Goal: Task Accomplishment & Management: Complete application form

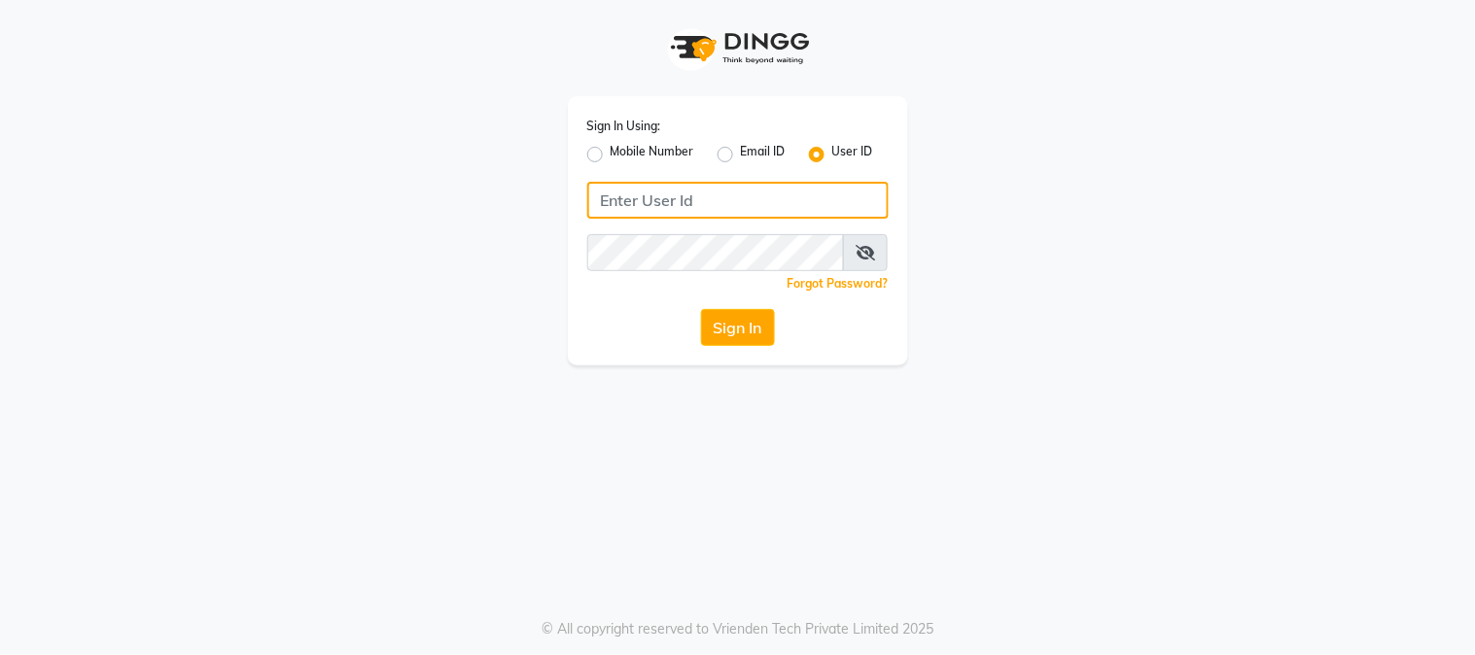
click at [715, 204] on input "Username" at bounding box center [737, 200] width 301 height 37
type input "[PERSON_NAME]"
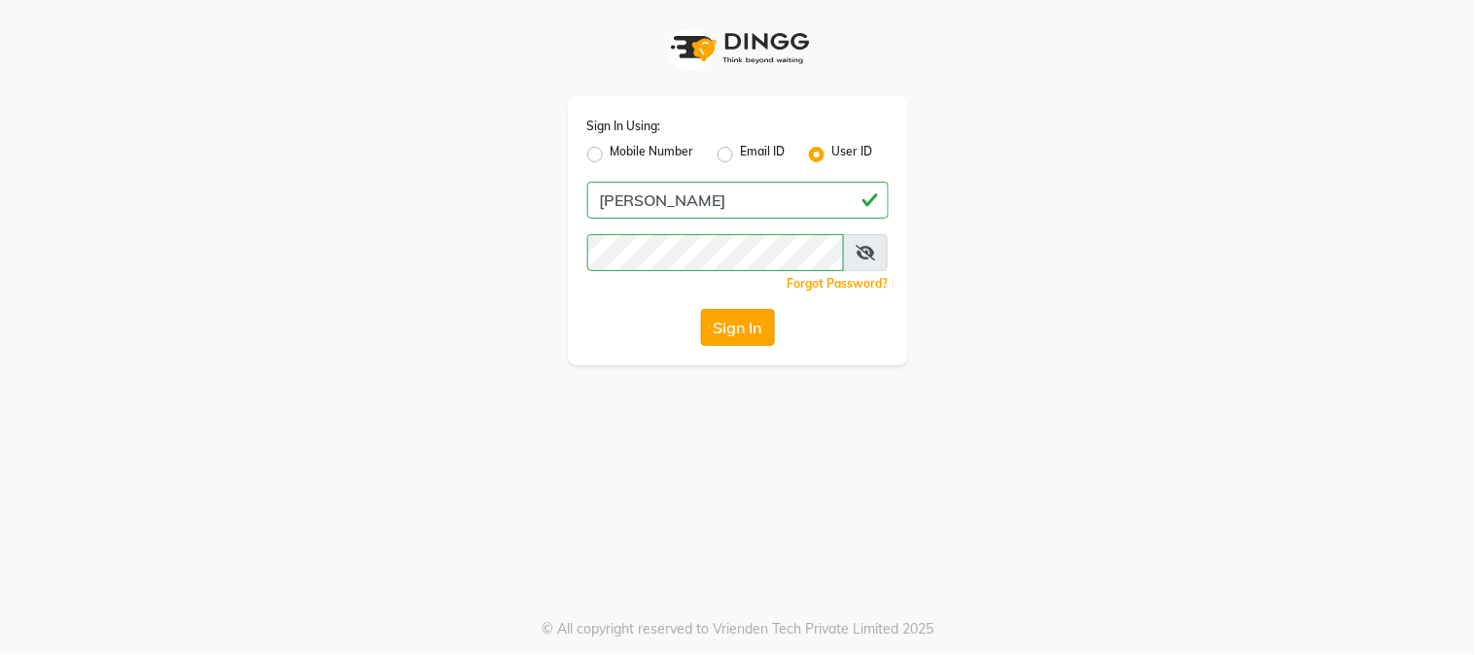
click at [740, 331] on button "Sign In" at bounding box center [738, 327] width 74 height 37
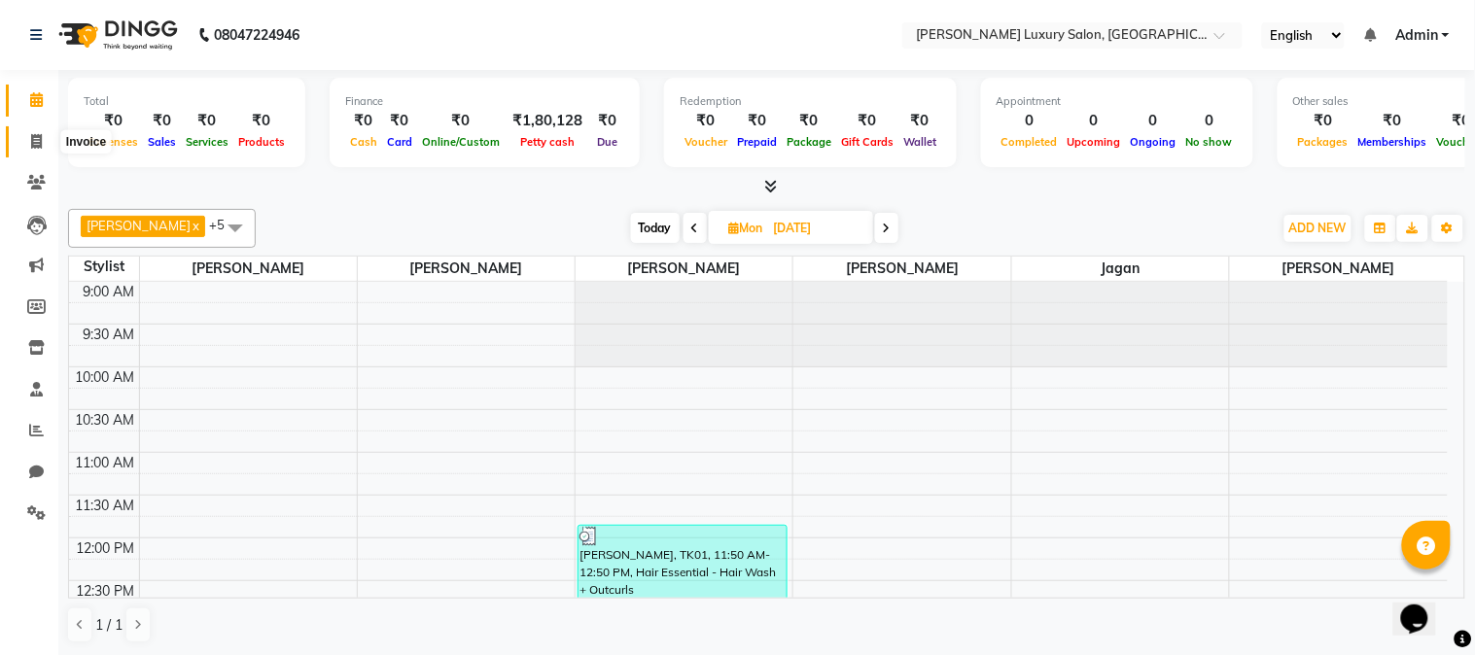
click at [41, 142] on icon at bounding box center [36, 141] width 11 height 15
select select "7752"
select select "service"
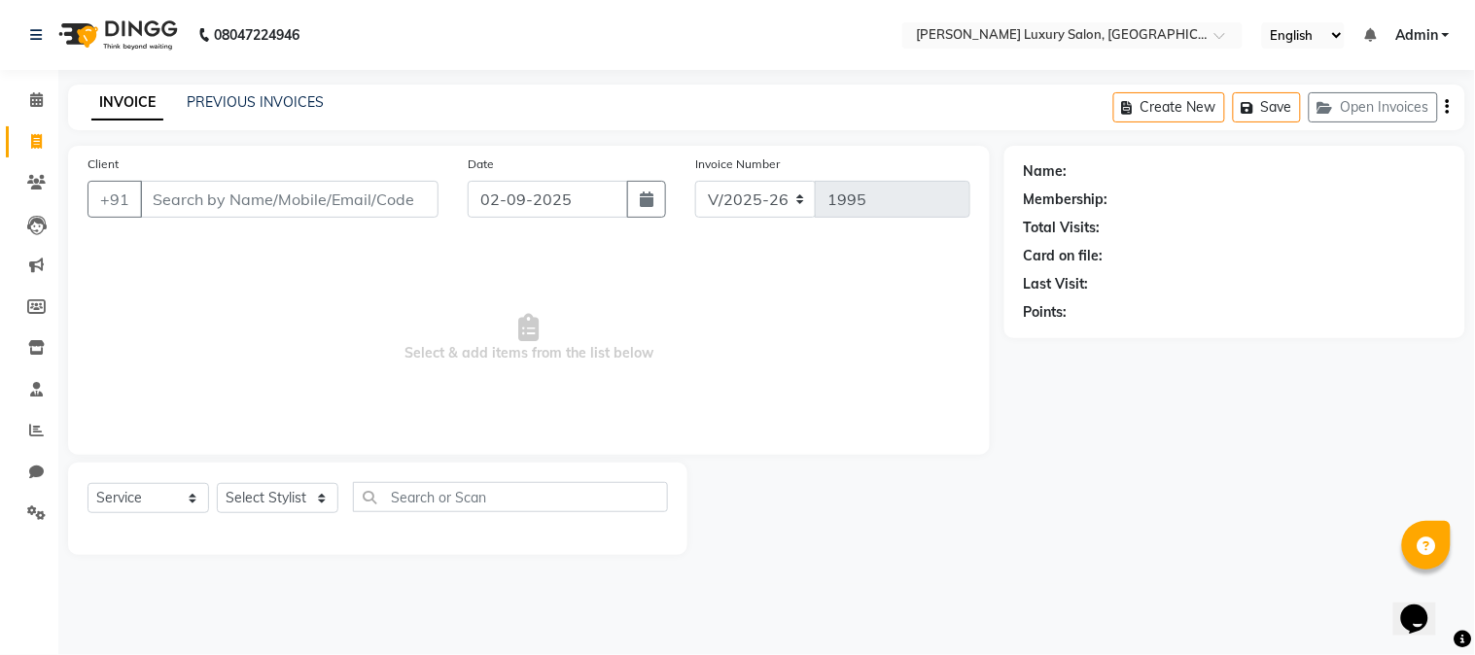
click at [210, 190] on input "Client" at bounding box center [289, 199] width 298 height 37
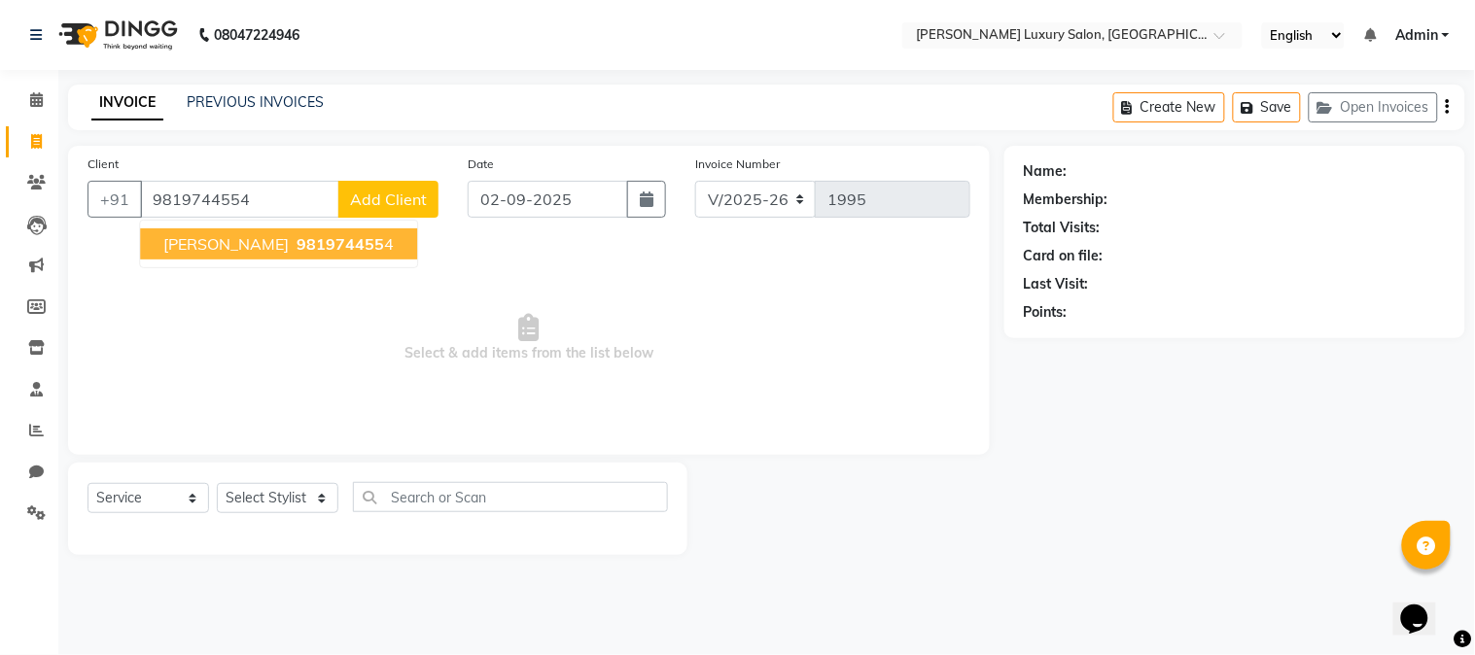
type input "9819744554"
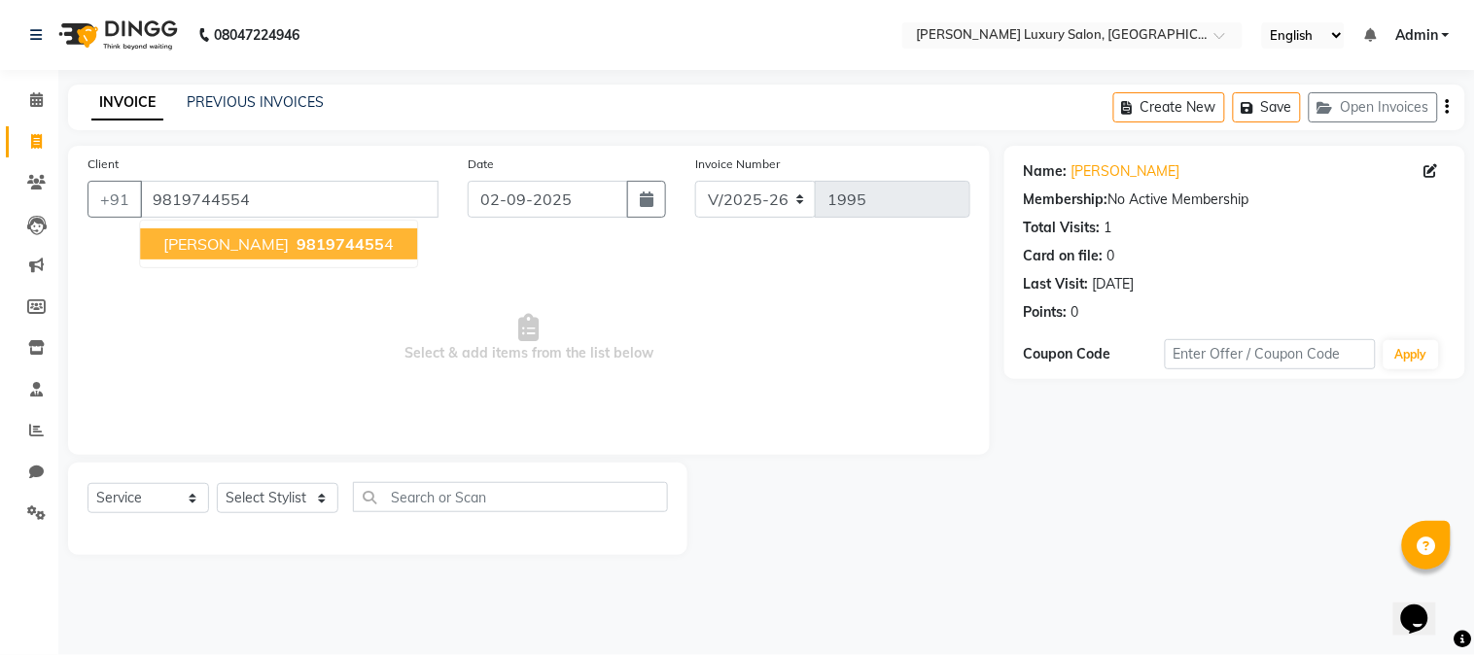
click at [200, 247] on span "Rishita Claent" at bounding box center [225, 243] width 125 height 19
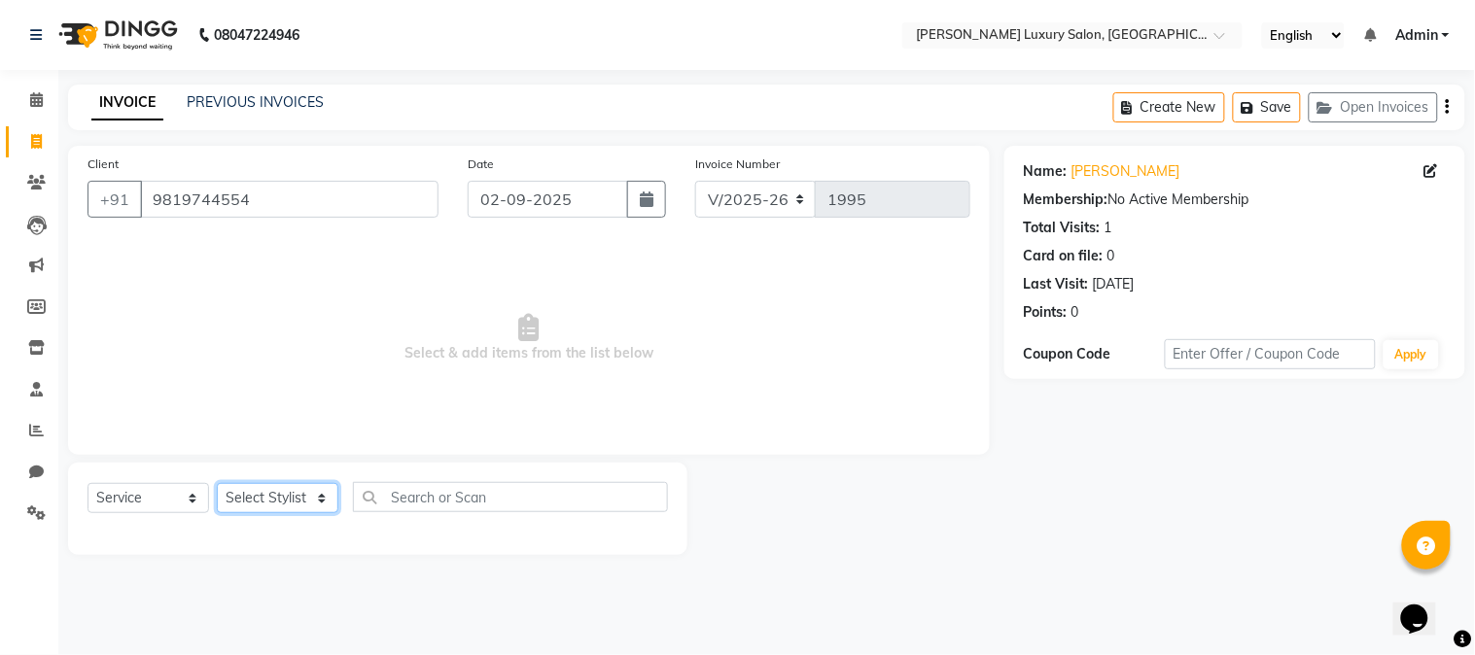
click at [296, 508] on select "Select Stylist Afsana Shaikh Jagan Nazmin Shah Salim Mansoori Salon Shaan Salma…" at bounding box center [278, 498] width 122 height 30
select select "87915"
click at [217, 484] on select "Select Stylist Afsana Shaikh Jagan Nazmin Shah Salim Mansoori Salon Shaan Salma…" at bounding box center [278, 498] width 122 height 30
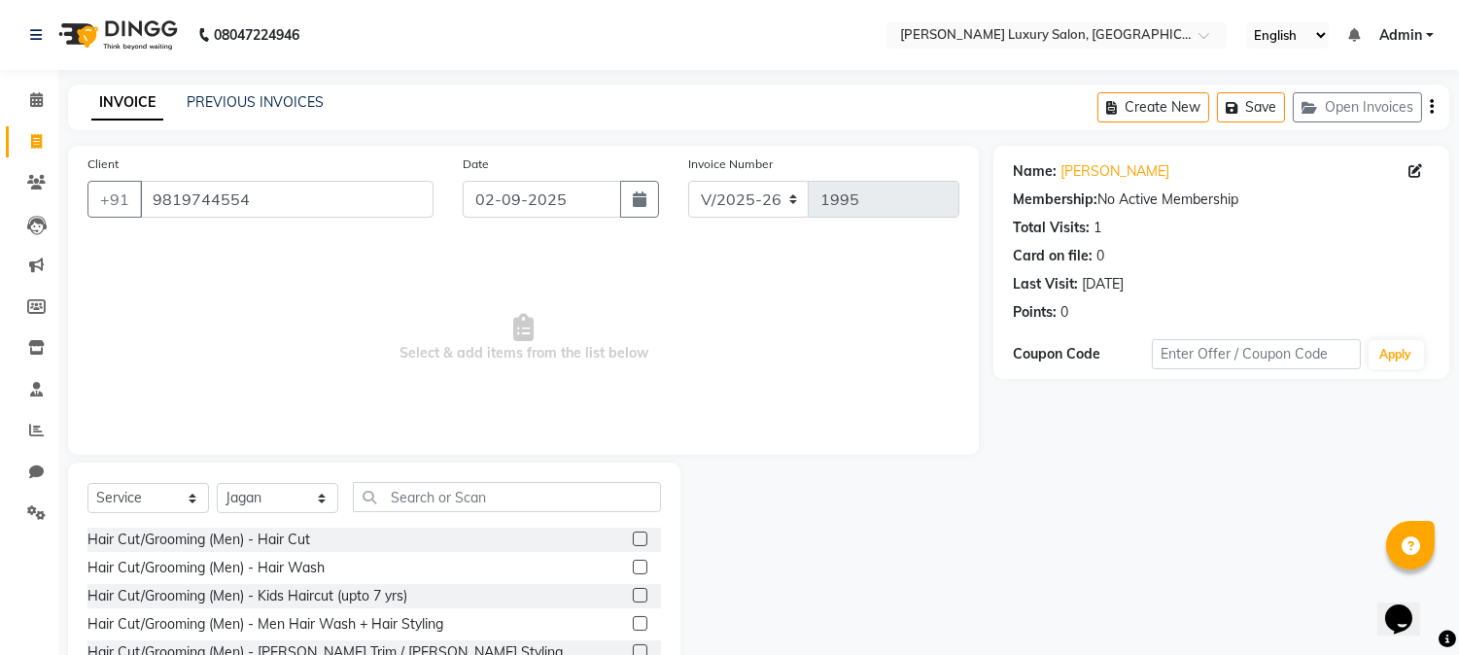
click at [633, 538] on label at bounding box center [640, 539] width 15 height 15
click at [633, 538] on input "checkbox" at bounding box center [639, 540] width 13 height 13
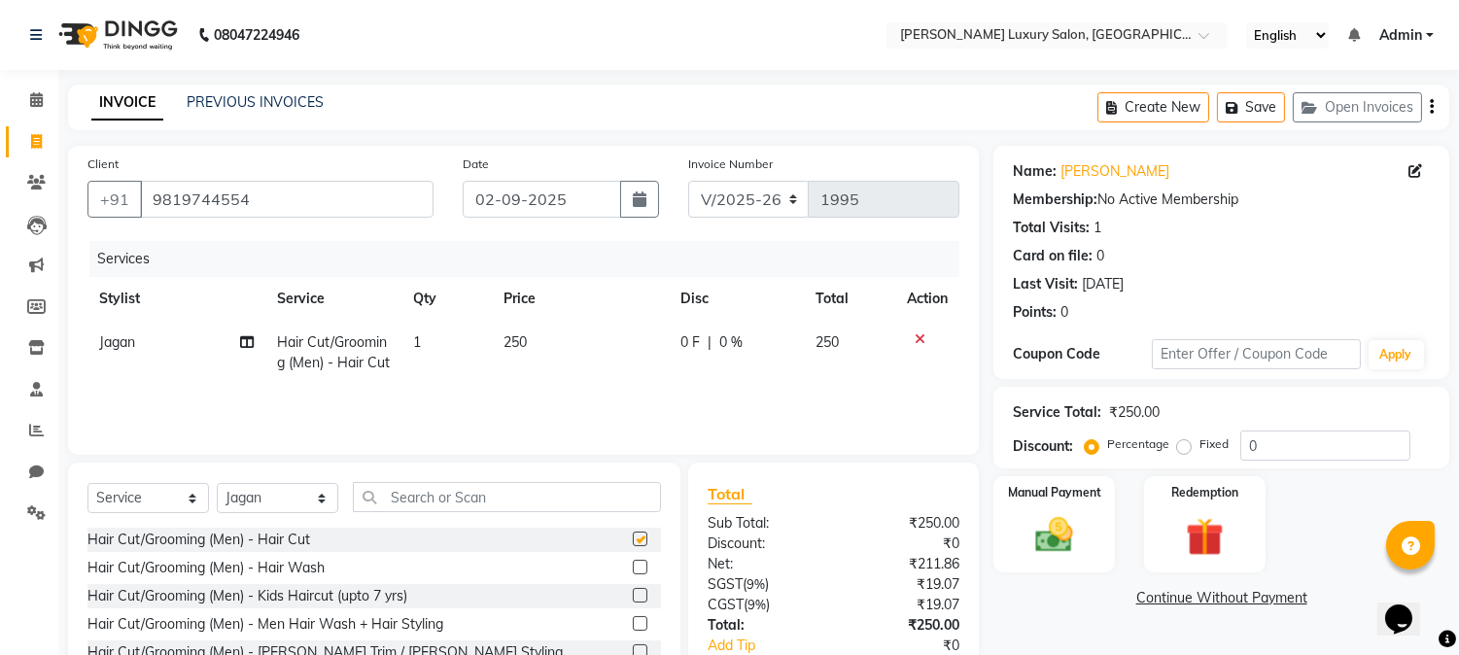
checkbox input "false"
click at [917, 335] on icon at bounding box center [920, 339] width 11 height 14
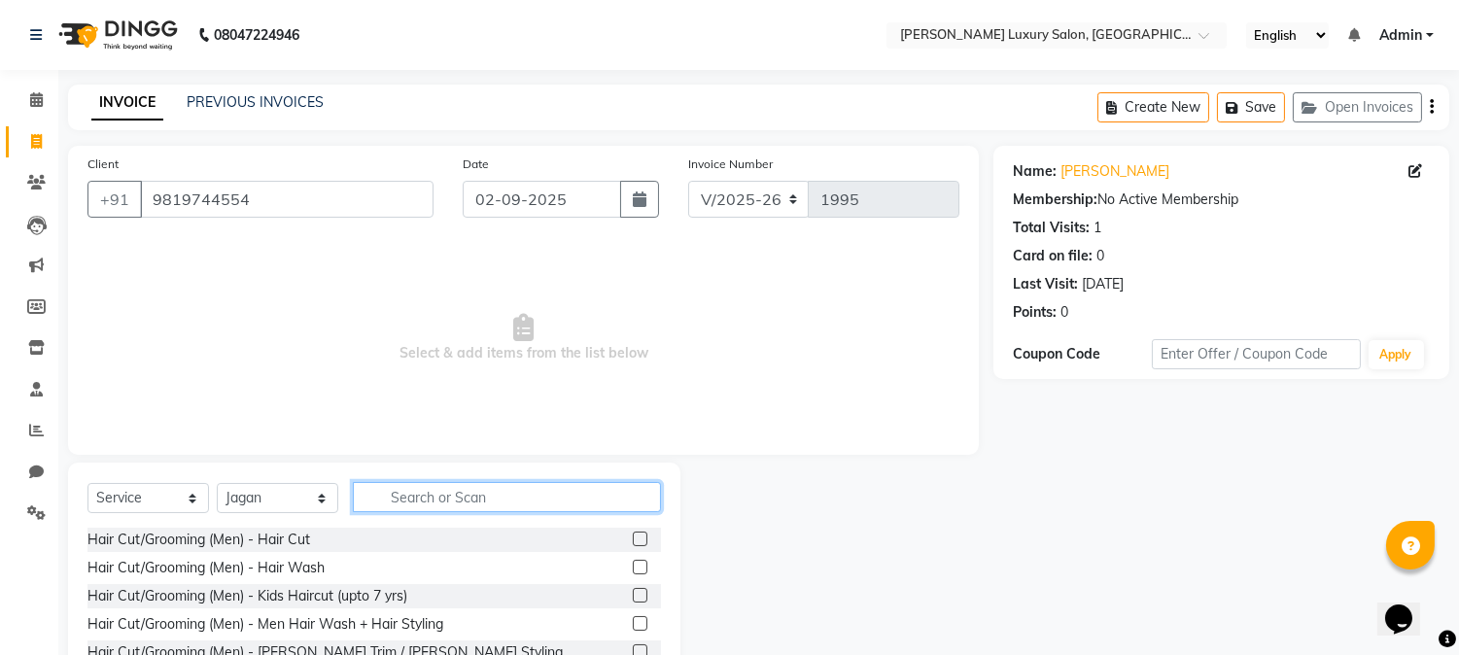
click at [523, 492] on input "text" at bounding box center [507, 497] width 308 height 30
type input "g"
type input "h"
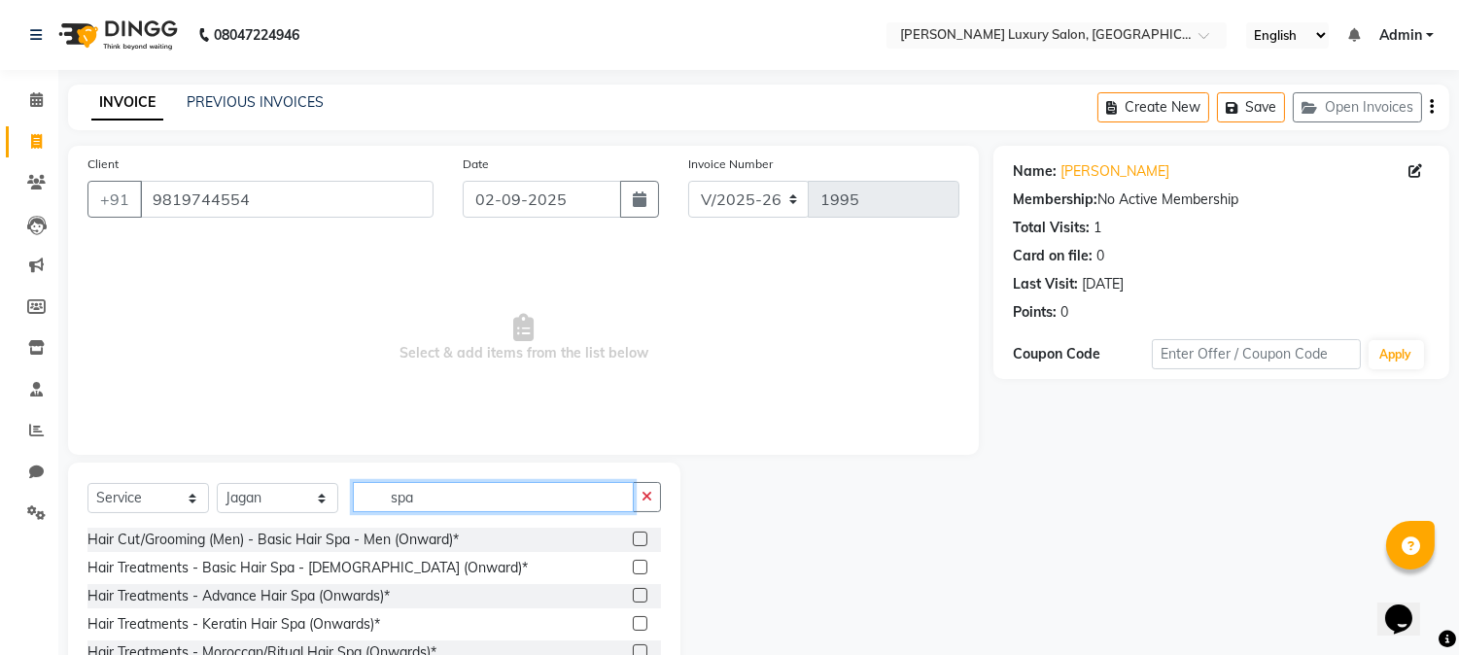
type input "spa"
click at [633, 570] on label at bounding box center [640, 567] width 15 height 15
click at [633, 570] on input "checkbox" at bounding box center [639, 568] width 13 height 13
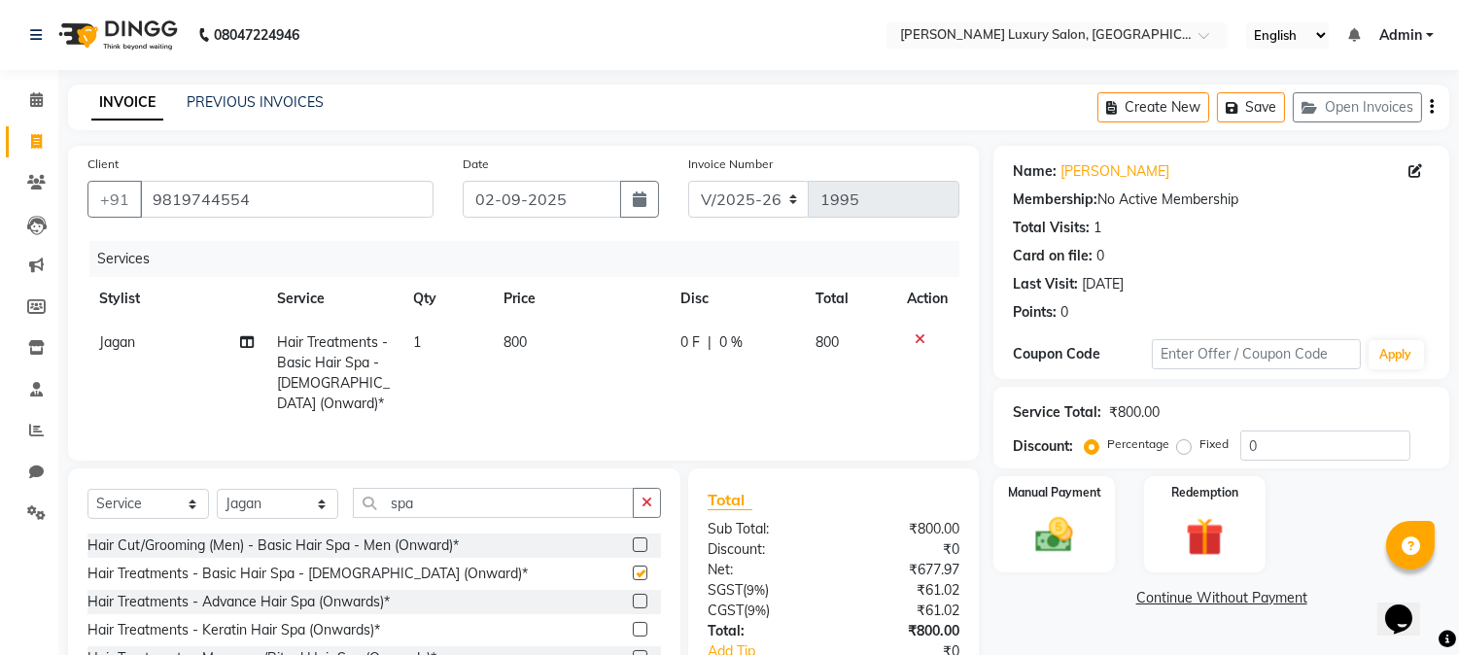
checkbox input "false"
click at [280, 519] on select "Select Stylist Afsana Shaikh Jagan Nazmin Shah Salim Mansoori Salon Shaan Salma…" at bounding box center [278, 504] width 122 height 30
select select "69292"
click at [217, 505] on select "Select Stylist Afsana Shaikh Jagan Nazmin Shah Salim Mansoori Salon Shaan Salma…" at bounding box center [278, 504] width 122 height 30
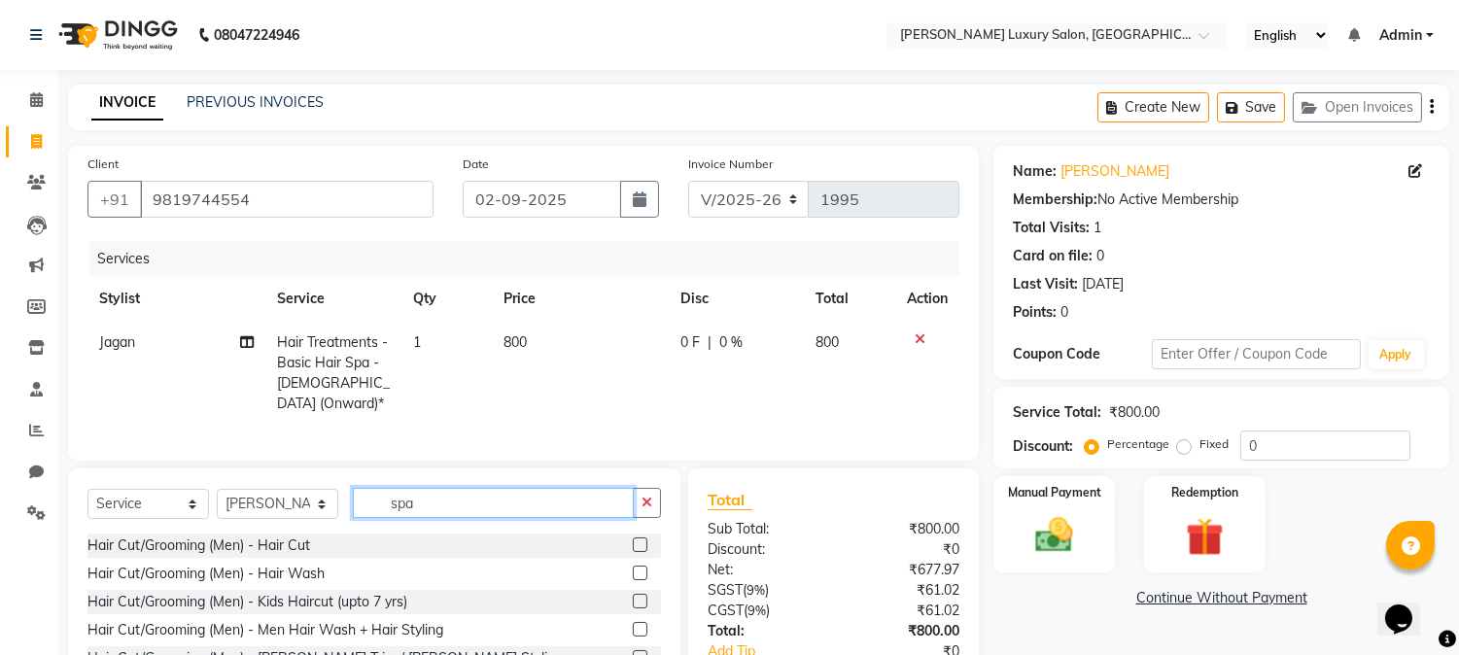
click at [487, 515] on input "spa" at bounding box center [493, 503] width 281 height 30
type input "s"
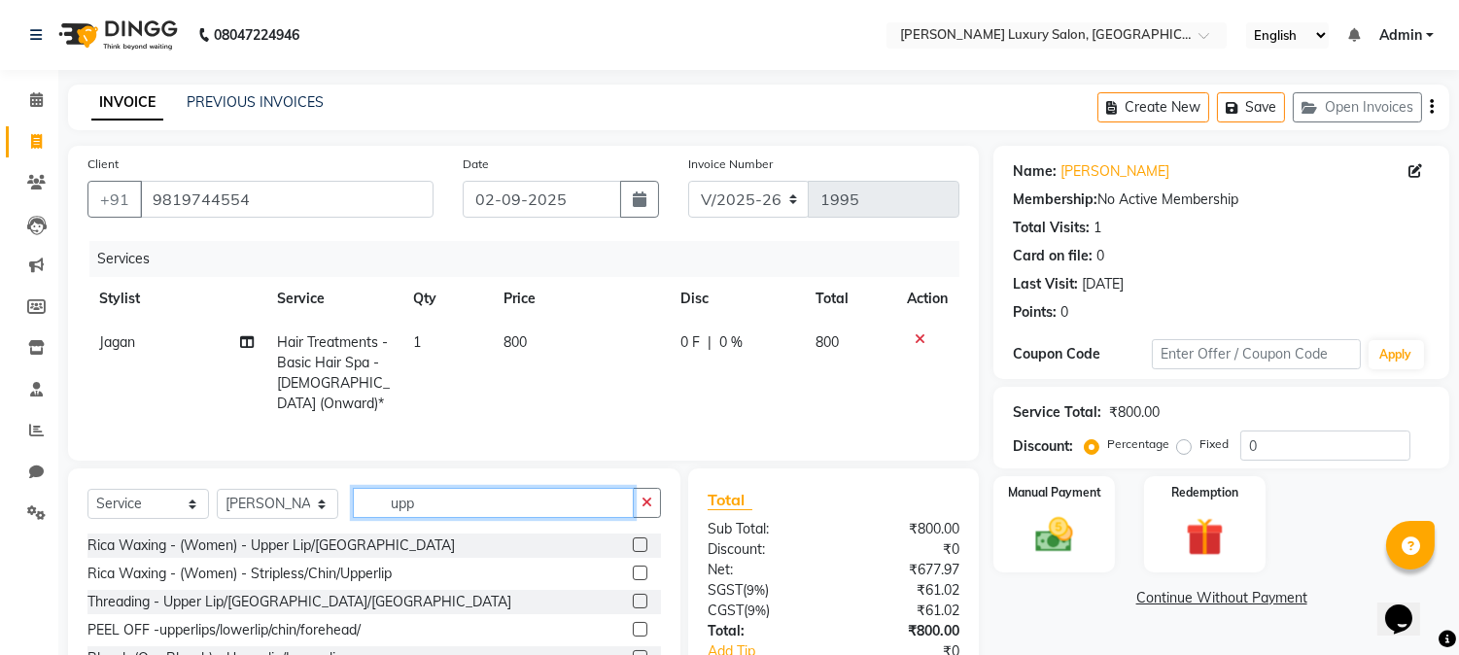
type input "upp"
click at [637, 580] on label at bounding box center [640, 573] width 15 height 15
click at [637, 580] on input "checkbox" at bounding box center [639, 574] width 13 height 13
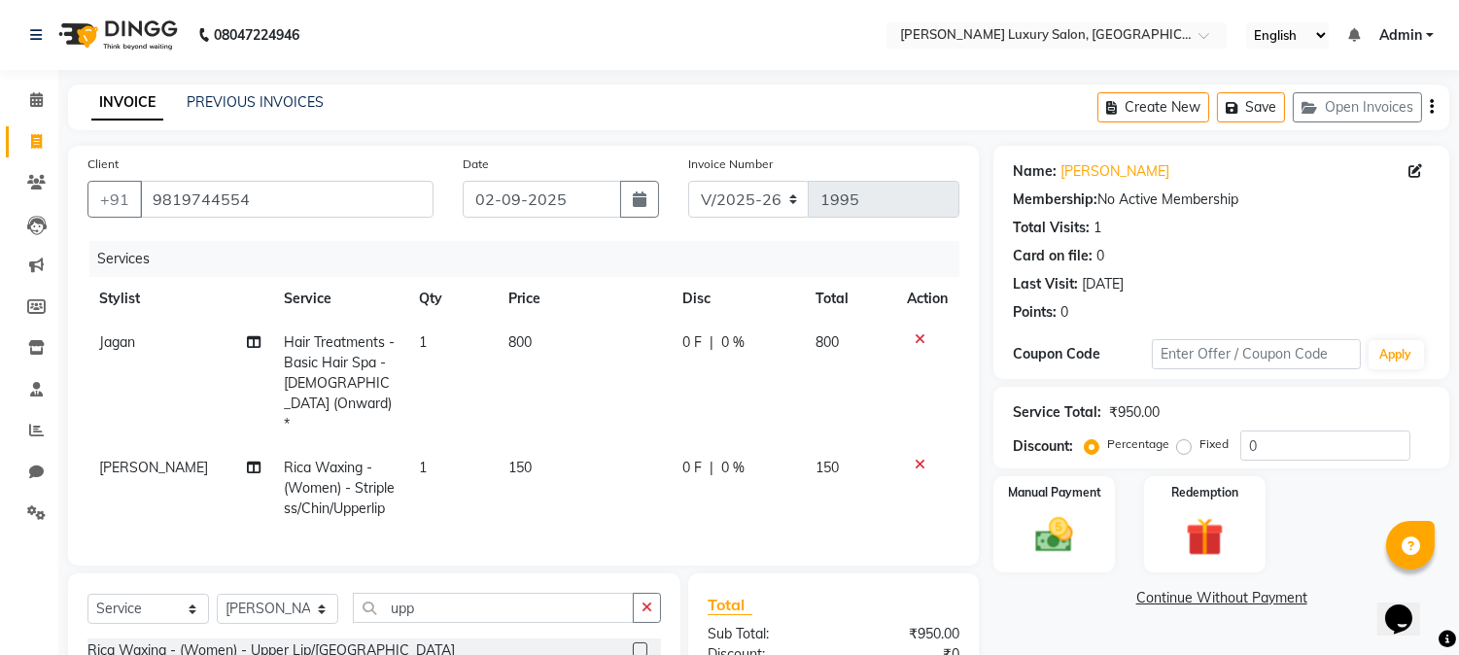
checkbox input "false"
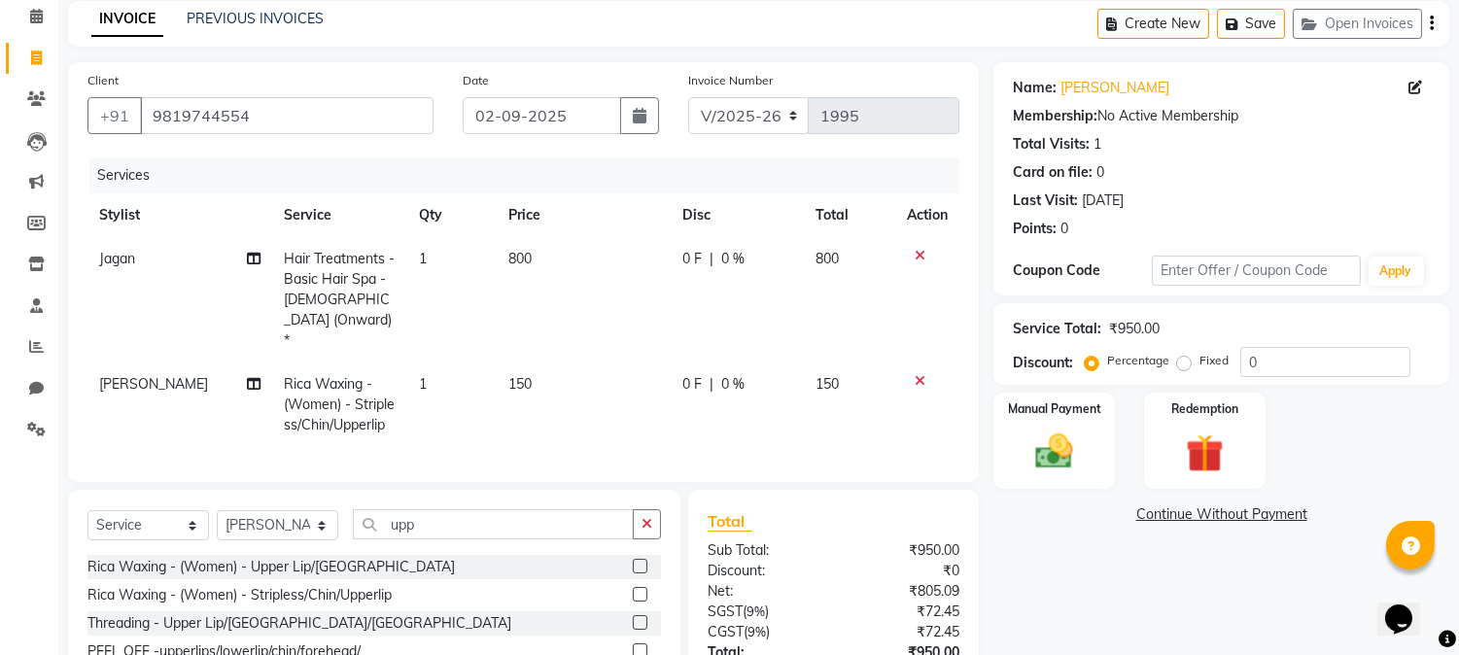
scroll to position [108, 0]
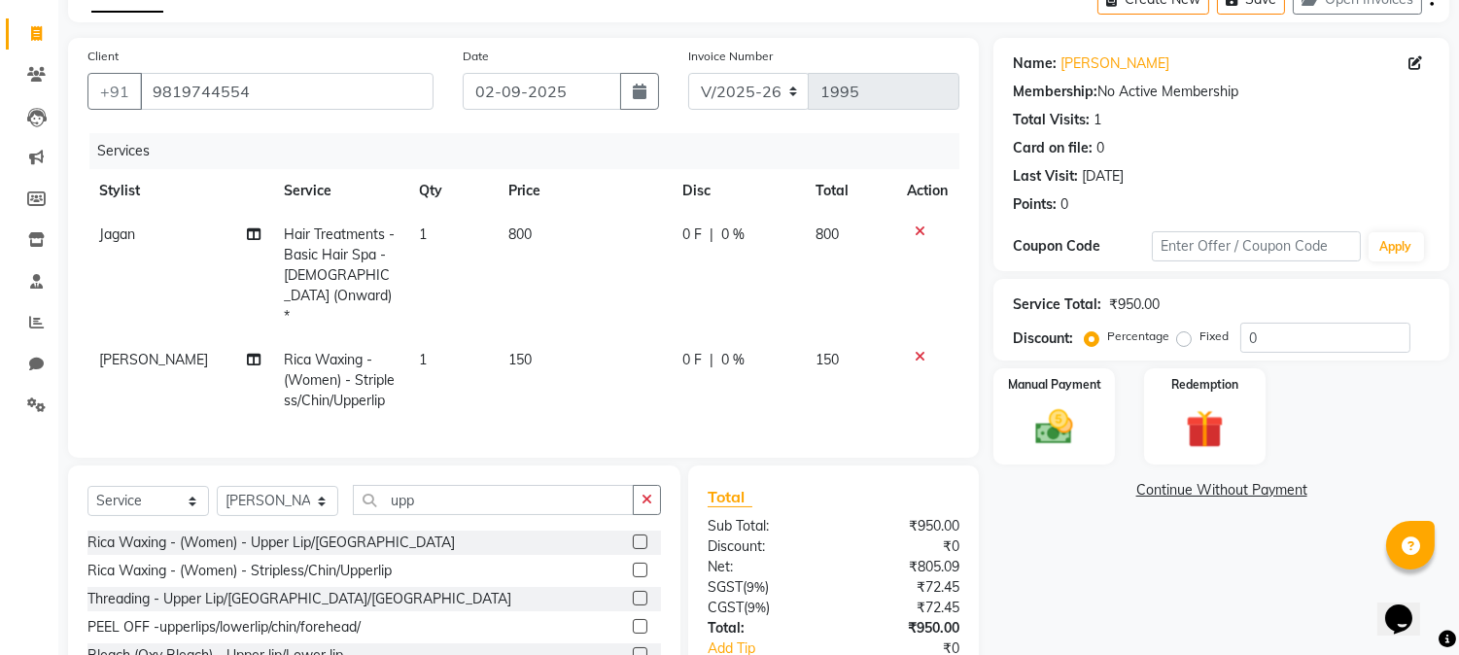
click at [529, 338] on td "150" at bounding box center [584, 380] width 174 height 85
select select "69292"
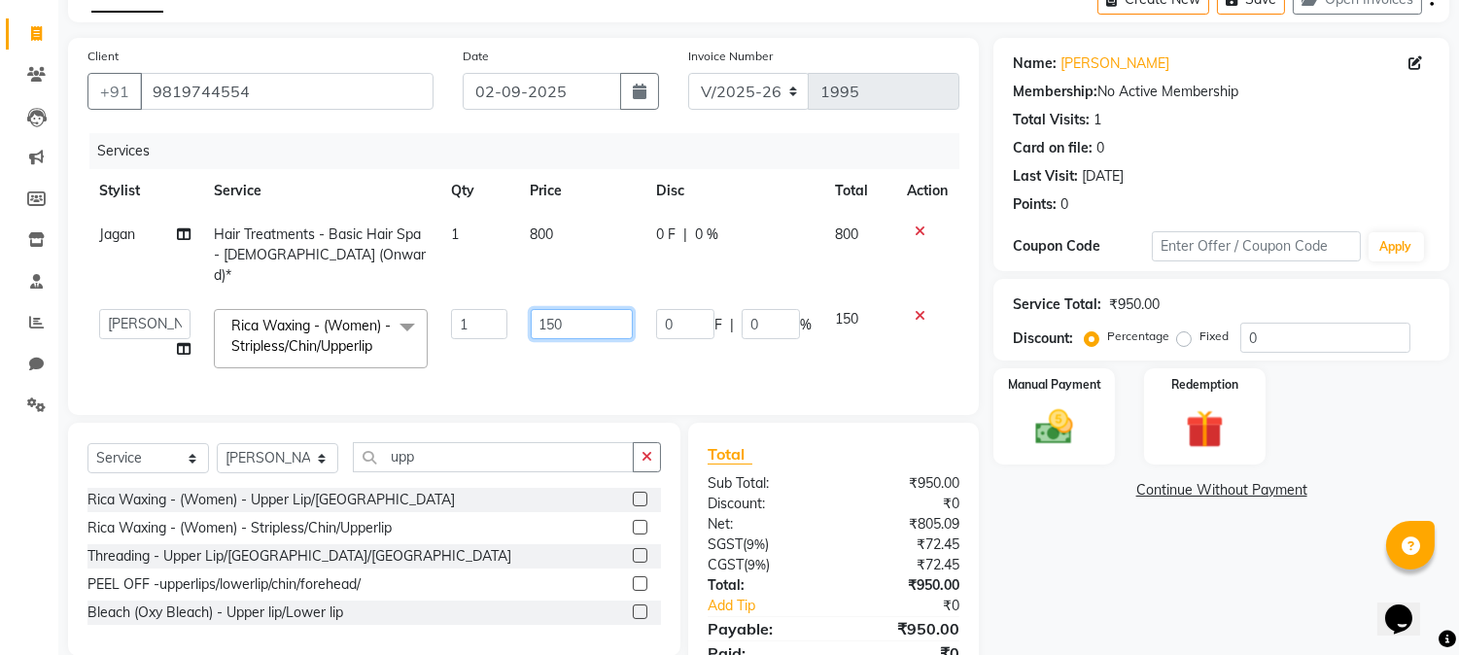
click at [588, 309] on input "150" at bounding box center [582, 324] width 102 height 30
type input "130"
click at [819, 391] on div "Services Stylist Service Qty Price Disc Total Action Jagan Hair Treatments - Ba…" at bounding box center [523, 264] width 872 height 262
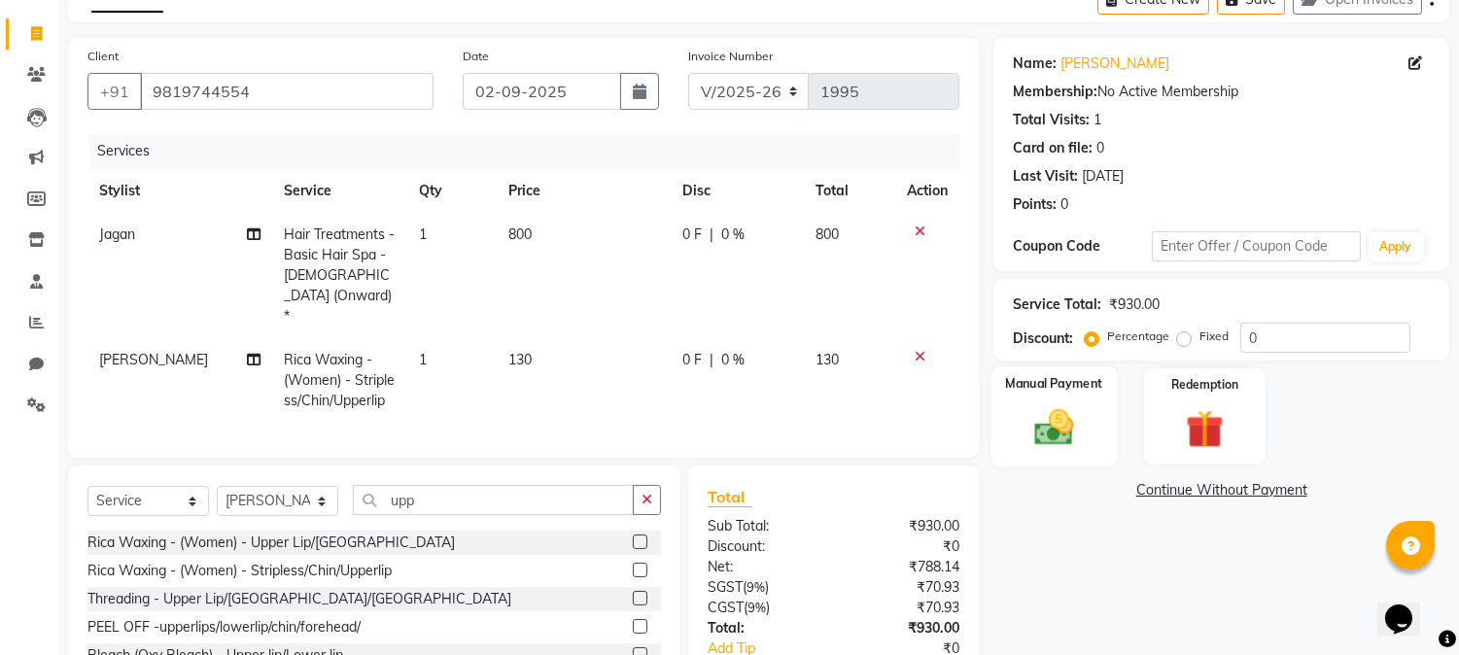
click at [1070, 405] on img at bounding box center [1055, 428] width 64 height 46
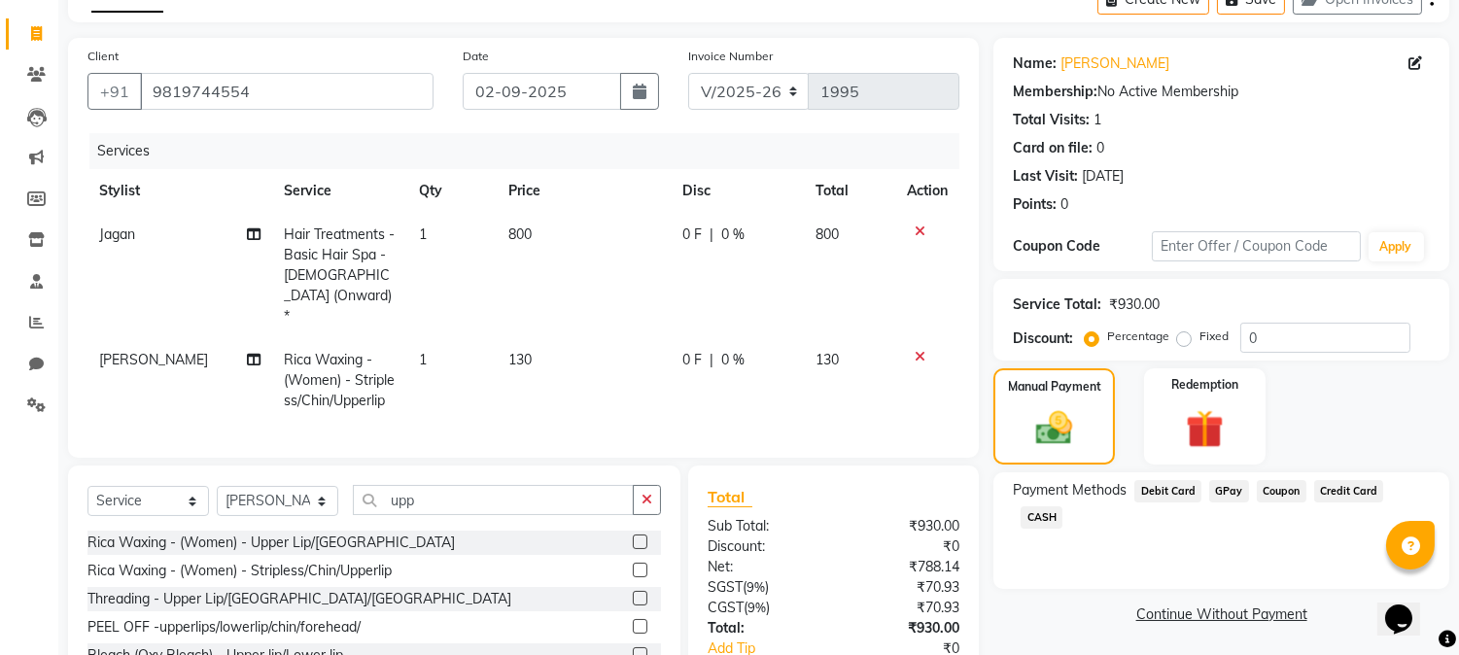
click at [1223, 491] on span "GPay" at bounding box center [1229, 491] width 40 height 22
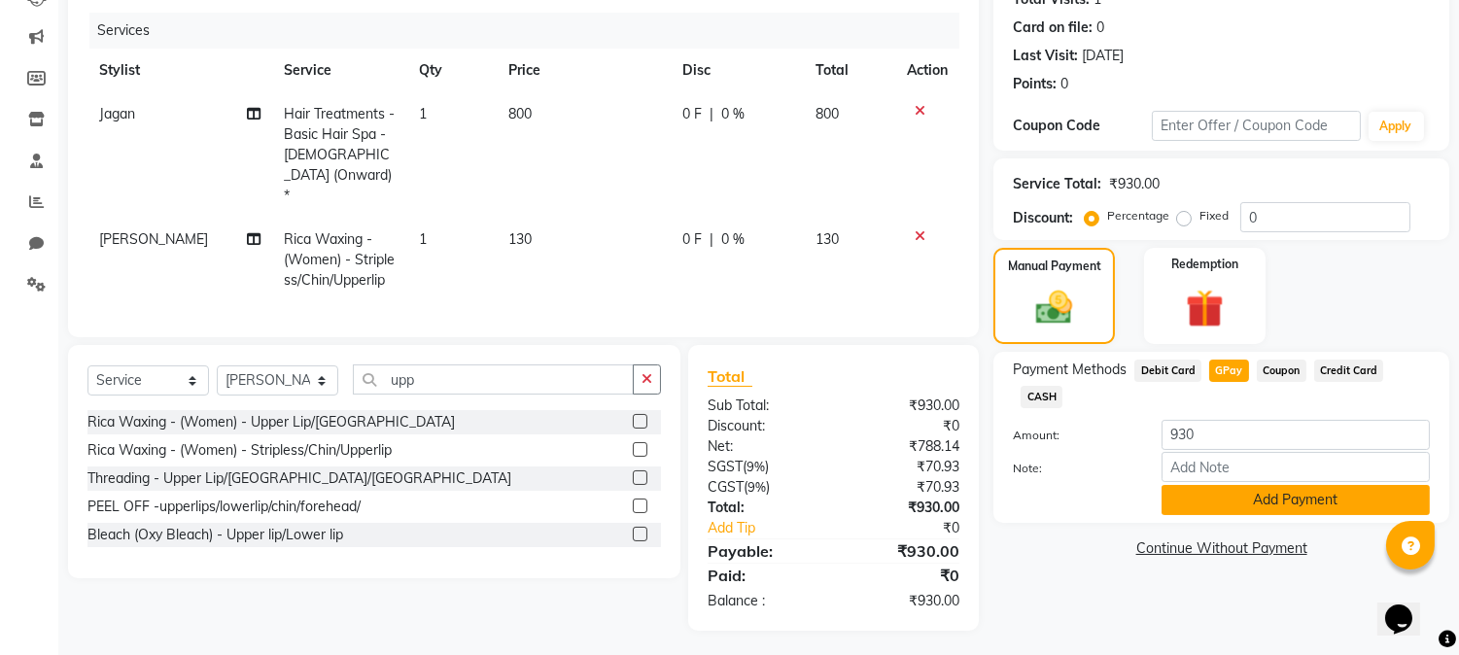
click at [1211, 485] on button "Add Payment" at bounding box center [1296, 500] width 268 height 30
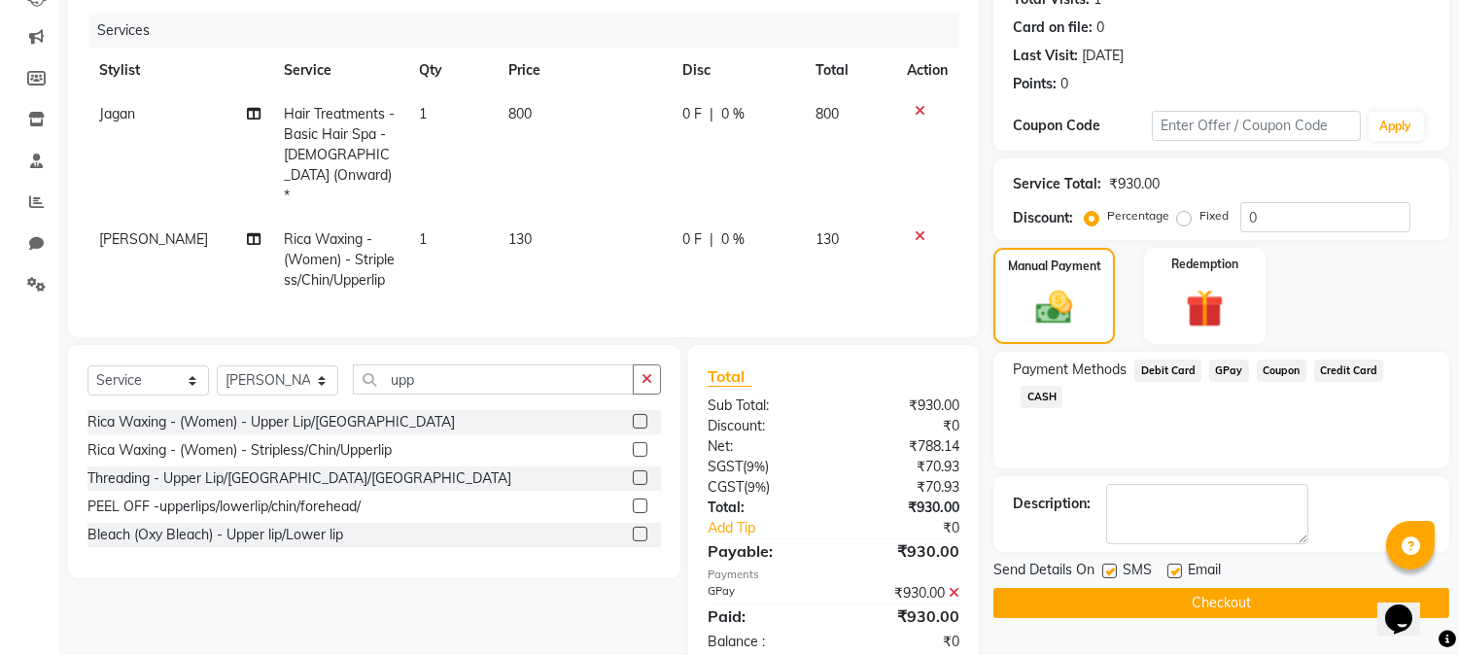
scroll to position [269, 0]
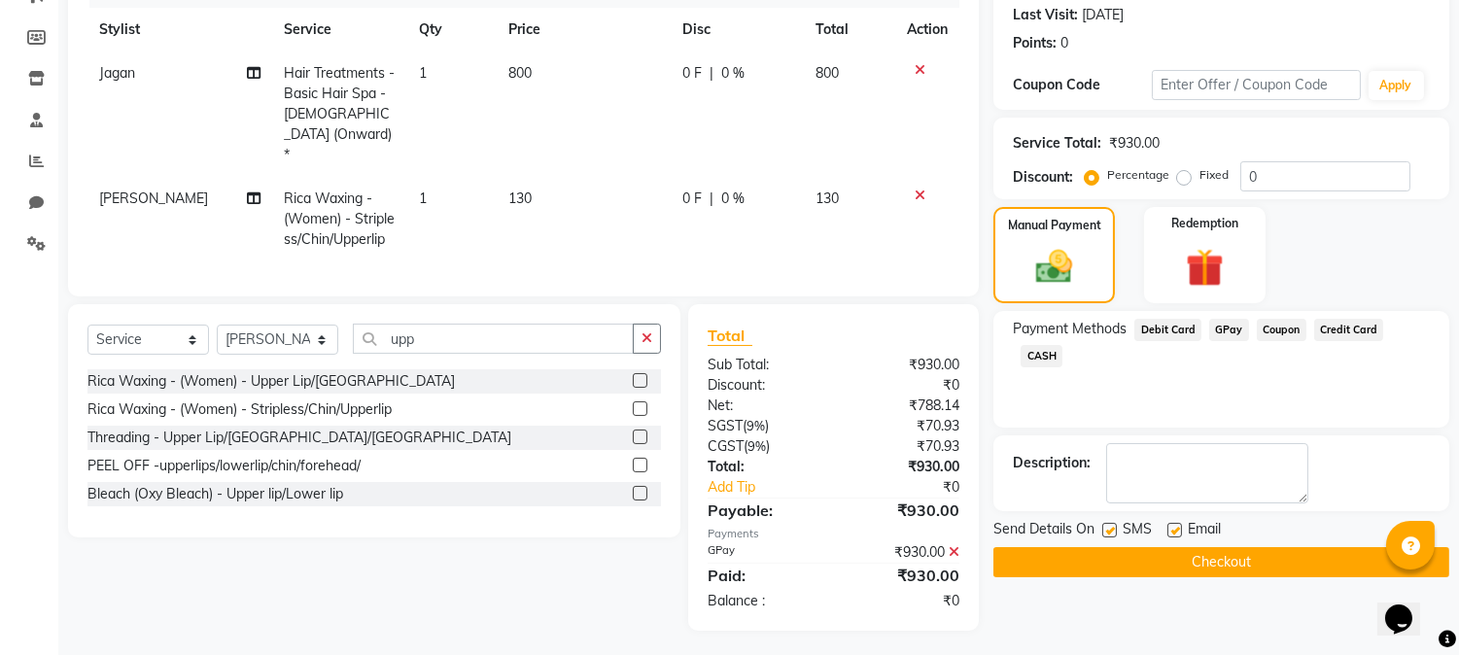
click at [1209, 557] on button "Checkout" at bounding box center [1221, 562] width 456 height 30
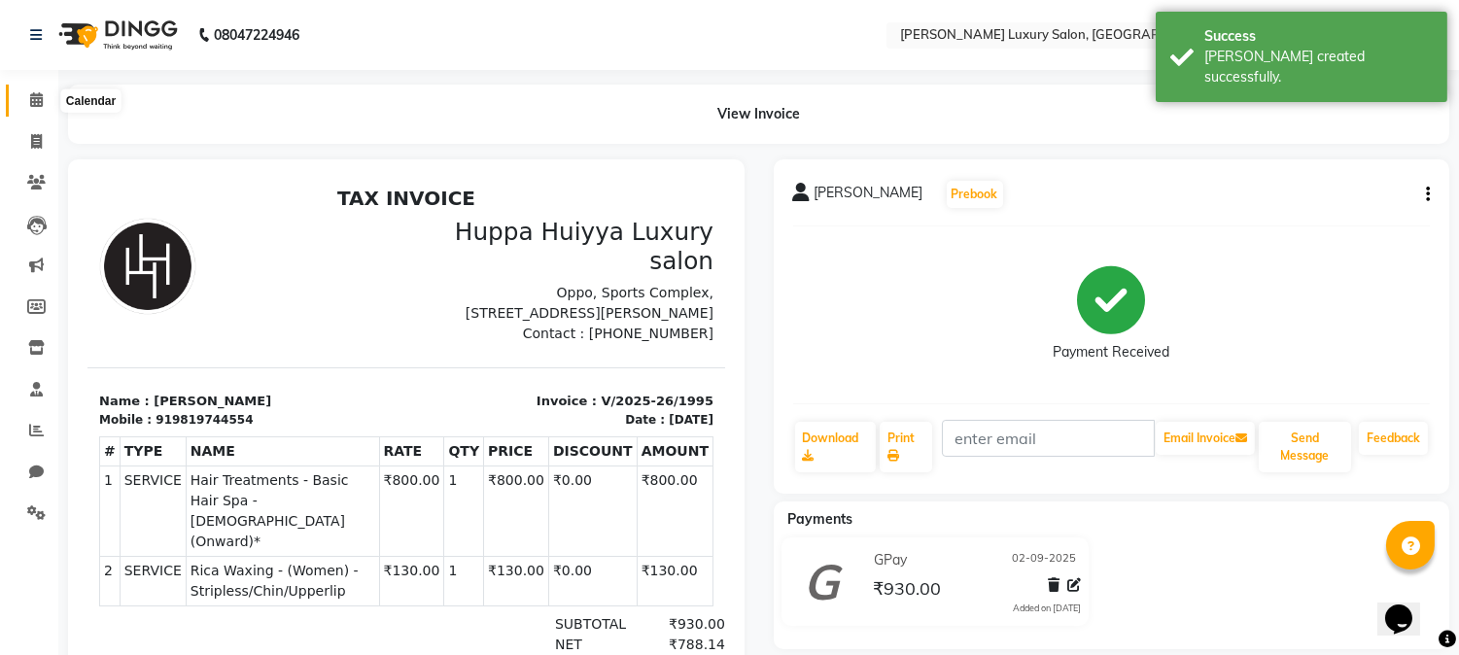
click at [41, 94] on icon at bounding box center [36, 99] width 13 height 15
